Goal: Task Accomplishment & Management: Manage account settings

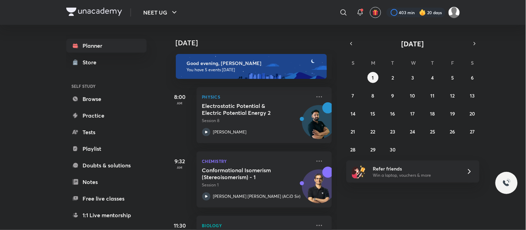
scroll to position [182, 0]
click at [392, 80] on abbr "2" at bounding box center [393, 78] width 2 height 7
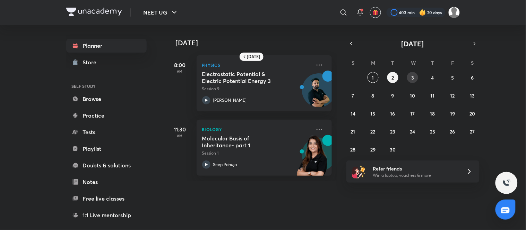
click at [411, 80] on abbr "3" at bounding box center [412, 78] width 3 height 7
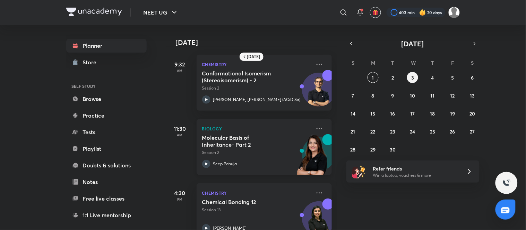
scroll to position [85, 0]
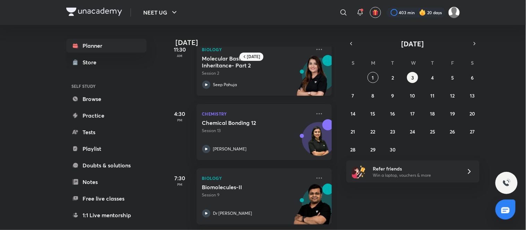
click at [235, 174] on p "Biology" at bounding box center [256, 178] width 109 height 8
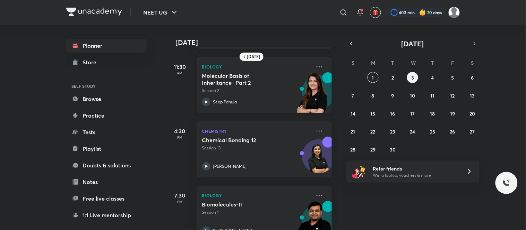
scroll to position [62, 0]
click at [368, 73] on div "31 1 2 3 4 5 6 7 8 9 10 11 12 13 14 15 16 17 18 19 20 21 22 23 24 25 26 27 28 2…" at bounding box center [412, 113] width 133 height 83
click at [374, 78] on button "1" at bounding box center [372, 77] width 11 height 11
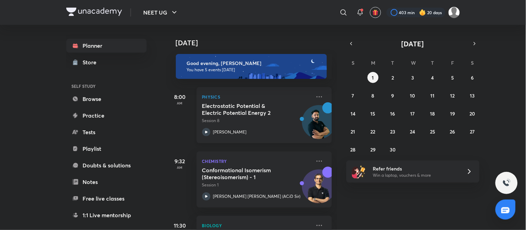
scroll to position [182, 0]
